Goal: Task Accomplishment & Management: Use online tool/utility

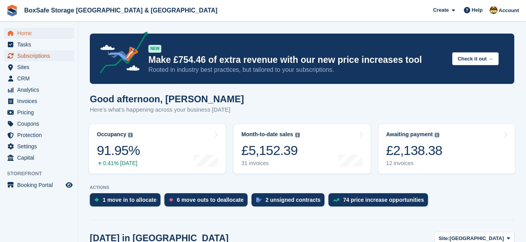
click at [37, 57] on span "Subscriptions" at bounding box center [40, 55] width 47 height 11
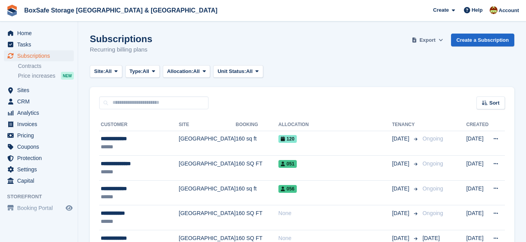
click at [435, 40] on span "Export" at bounding box center [427, 40] width 16 height 8
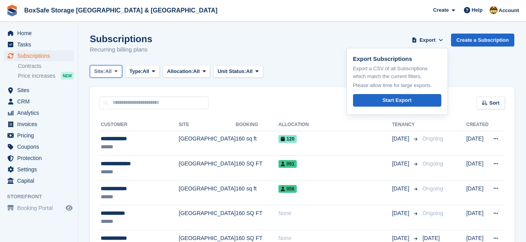
click at [116, 73] on icon at bounding box center [115, 71] width 3 height 5
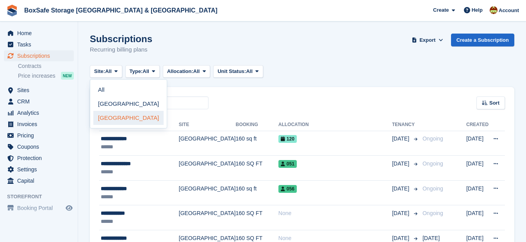
click at [119, 117] on link "[GEOGRAPHIC_DATA]" at bounding box center [128, 118] width 70 height 14
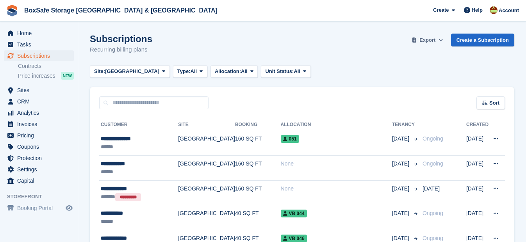
click at [435, 42] on span "Export" at bounding box center [427, 40] width 16 height 8
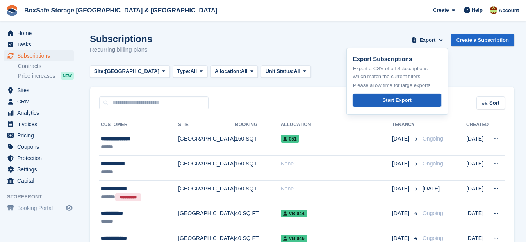
click at [405, 99] on div "Start Export" at bounding box center [396, 100] width 29 height 8
